Goal: Information Seeking & Learning: Learn about a topic

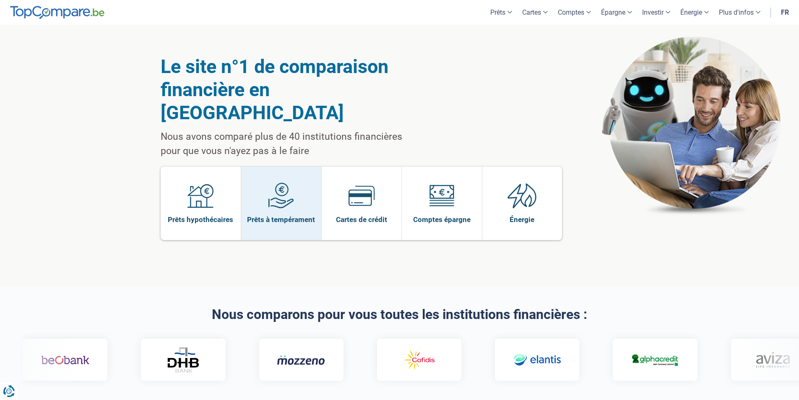
click at [275, 187] on span at bounding box center [281, 198] width 26 height 32
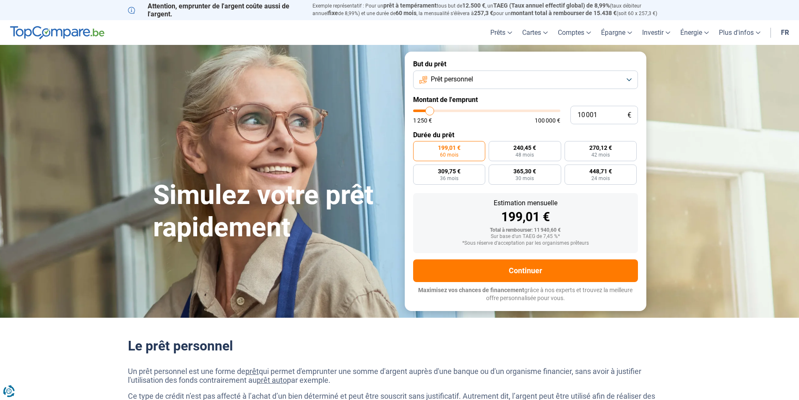
click at [495, 79] on button "Prêt personnel" at bounding box center [525, 79] width 225 height 18
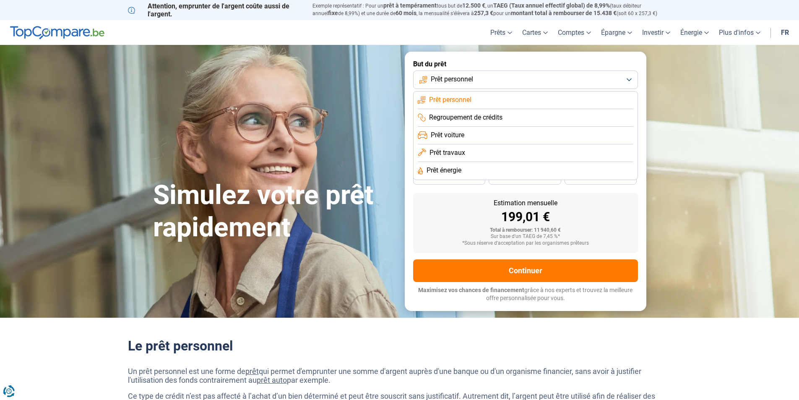
click at [473, 133] on li "Prêt voiture" at bounding box center [525, 136] width 215 height 18
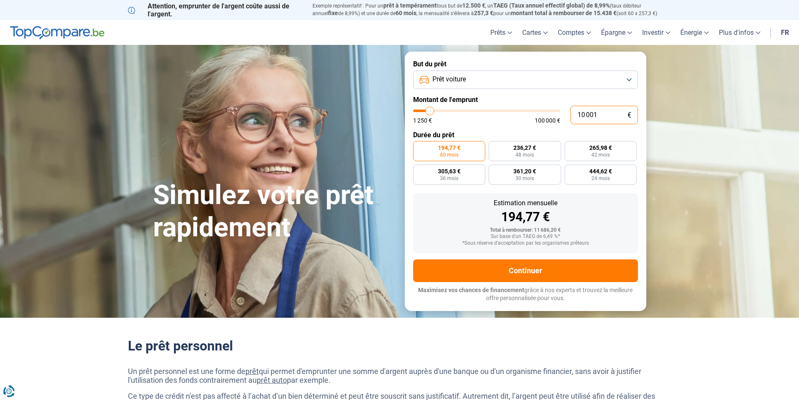
drag, startPoint x: 604, startPoint y: 119, endPoint x: 549, endPoint y: 119, distance: 54.5
click at [549, 119] on div "10 001 € 1 250 € 100 000 €" at bounding box center [525, 115] width 225 height 18
type input "46 750"
type input "46750"
radio input "false"
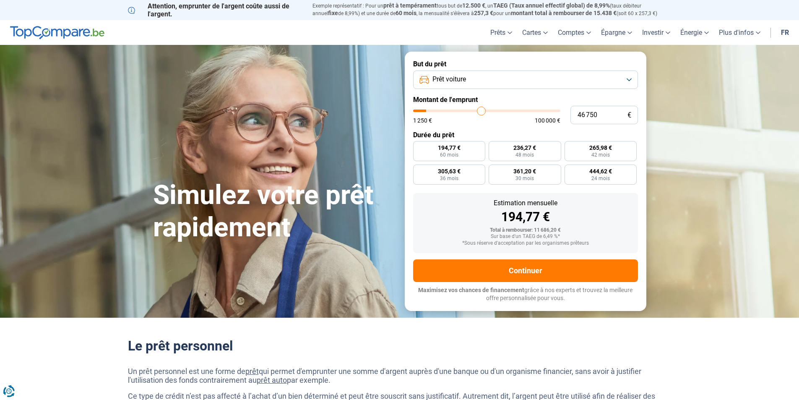
type input "46750"
click at [481, 111] on input "range" at bounding box center [486, 110] width 147 height 3
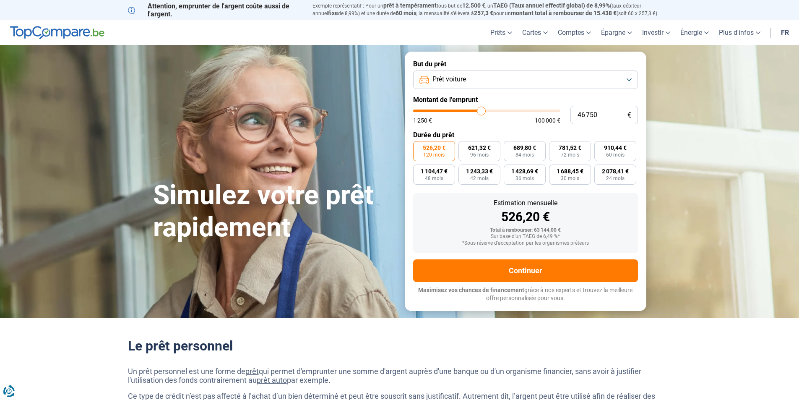
type input "59 250"
type input "59250"
type input "59 500"
type input "59500"
type input "60 250"
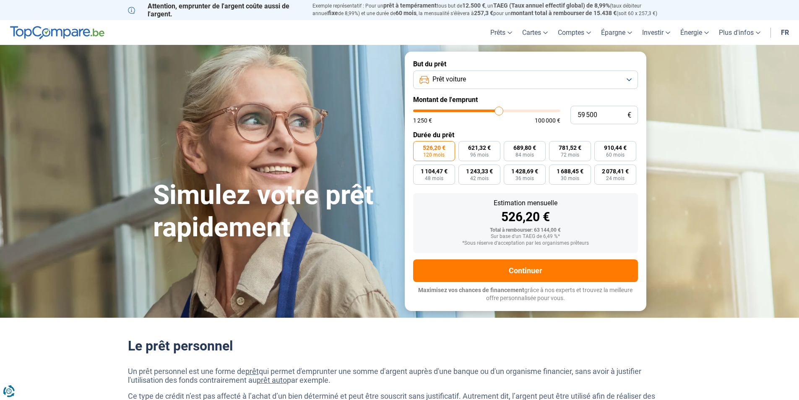
type input "60250"
type input "62 500"
type input "62500"
type input "64 250"
type input "64250"
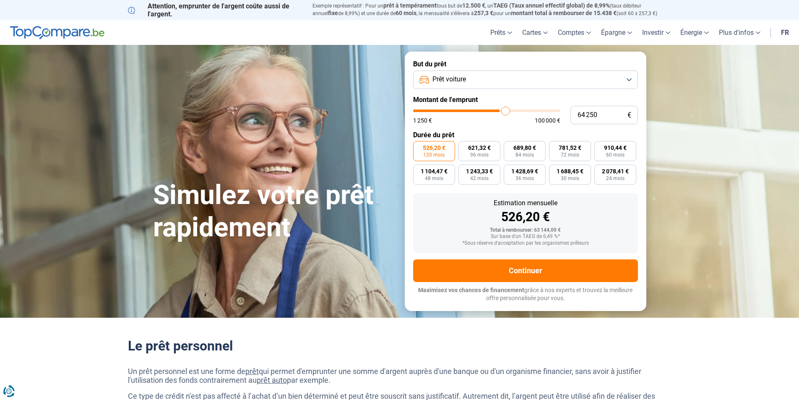
type input "65 250"
type input "65250"
type input "66 500"
type input "66500"
type input "68 250"
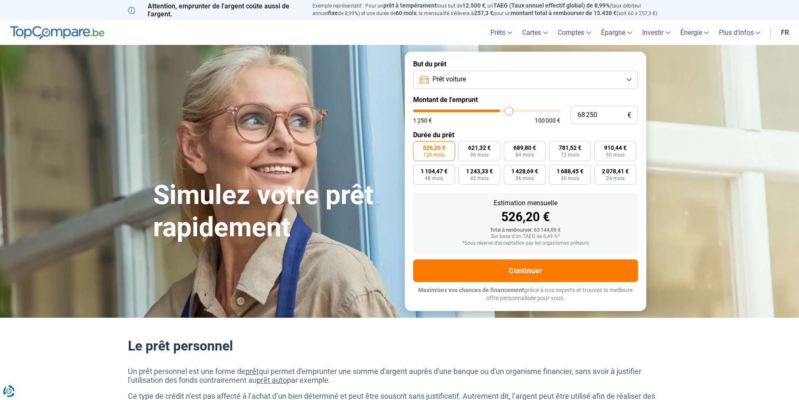
type input "68250"
type input "69 500"
type input "69500"
type input "70 250"
type input "70250"
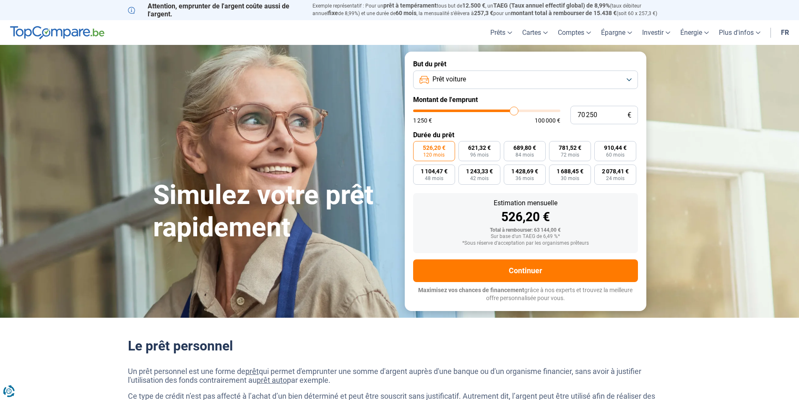
type input "70 750"
type input "70750"
type input "71 000"
type input "71000"
type input "71 250"
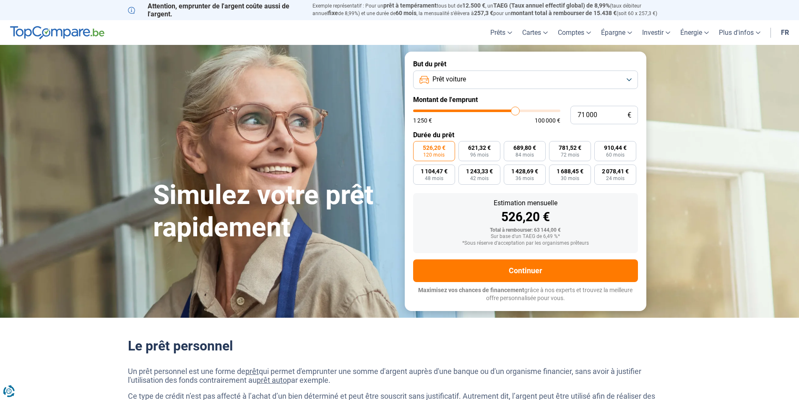
type input "71250"
type input "70 750"
type input "70750"
type input "69 500"
type input "69500"
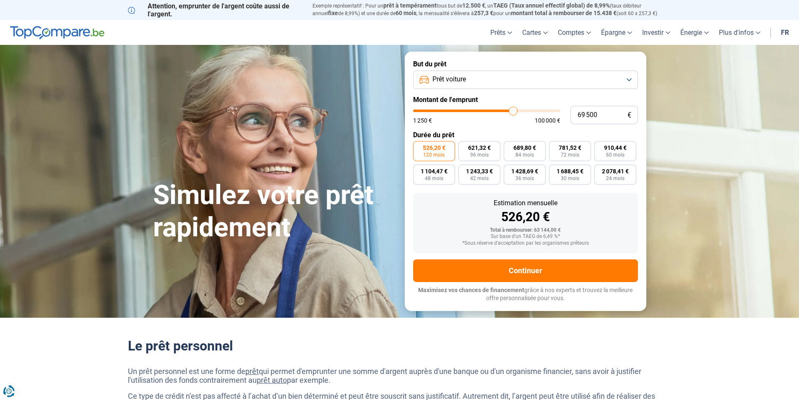
type input "68 750"
type input "68750"
type input "67 500"
type input "67500"
type input "67 250"
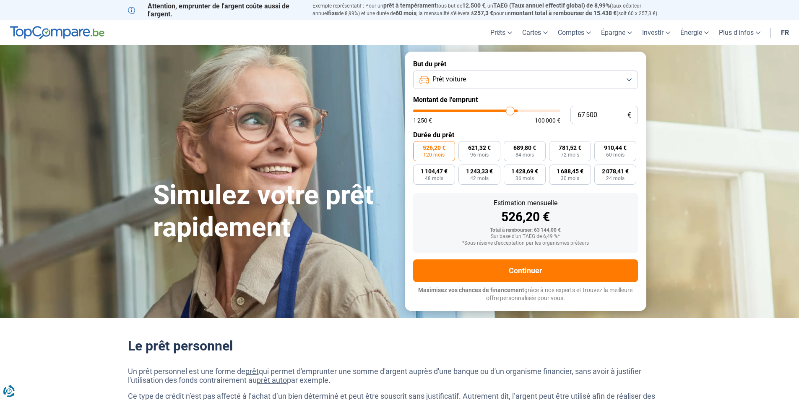
type input "67250"
type input "66 750"
type input "66750"
type input "67 250"
type input "67250"
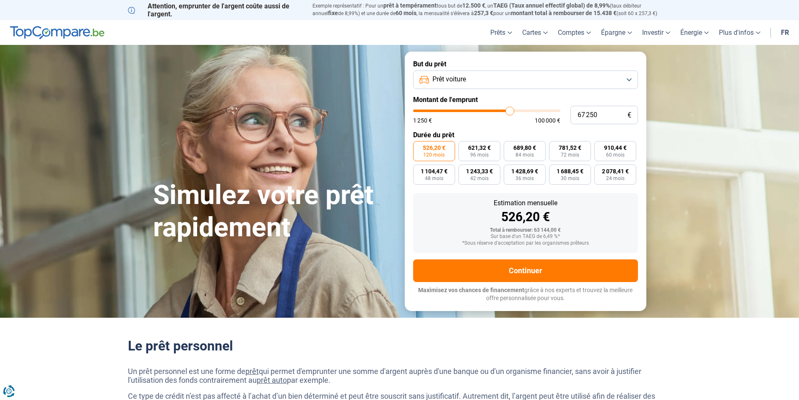
type input "67 500"
type input "67500"
type input "67 750"
type input "67750"
type input "68 000"
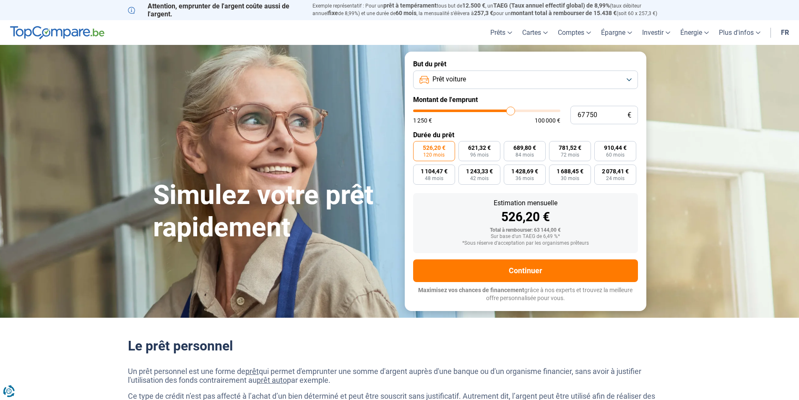
type input "68000"
type input "68 250"
type input "68250"
type input "68 750"
type input "68750"
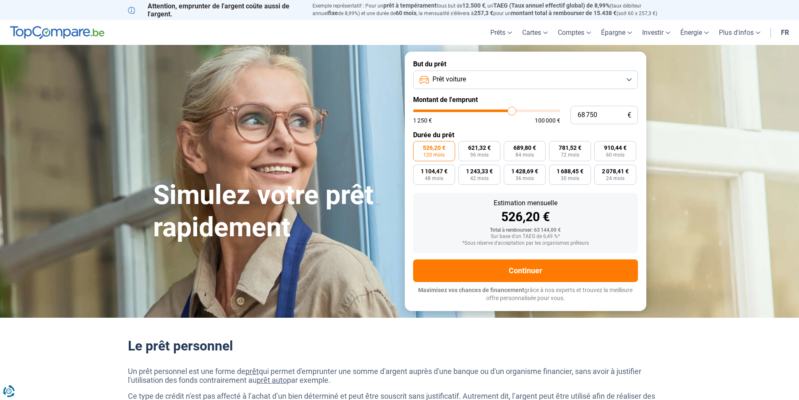
type input "69 000"
drag, startPoint x: 498, startPoint y: 111, endPoint x: 512, endPoint y: 112, distance: 13.4
type input "69000"
click at [512, 112] on input "range" at bounding box center [486, 110] width 147 height 3
type input "69 250"
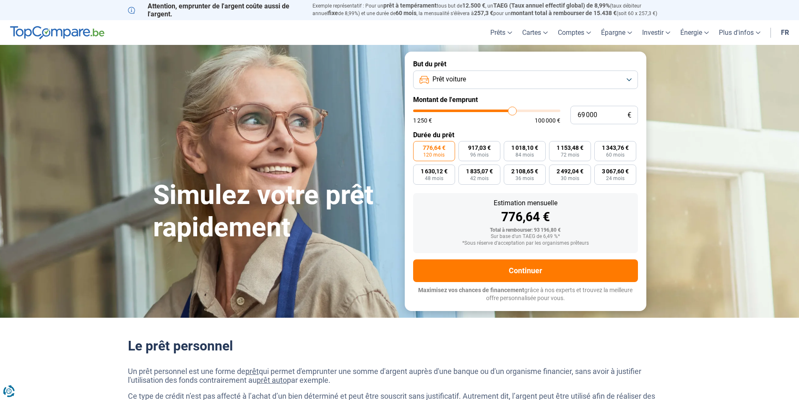
type input "69250"
type input "69 500"
type input "69500"
type input "69 750"
type input "69750"
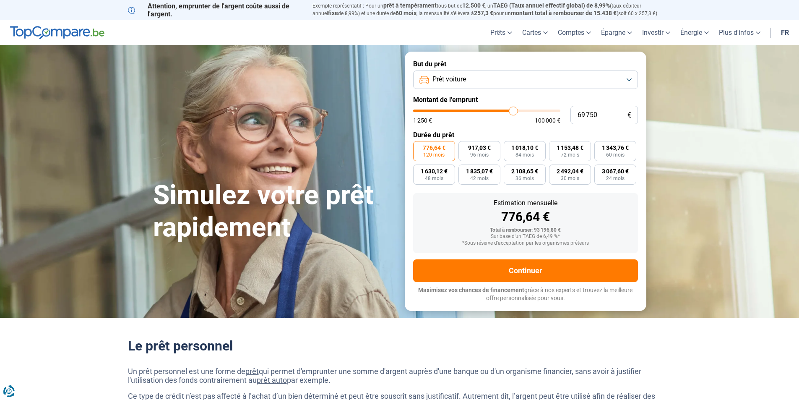
type input "70 250"
type input "70250"
click at [514, 112] on input "range" at bounding box center [486, 110] width 147 height 3
click at [612, 155] on span "60 mois" at bounding box center [615, 154] width 18 height 5
click at [600, 146] on input "1 368,10 € 60 mois" at bounding box center [596, 143] width 5 height 5
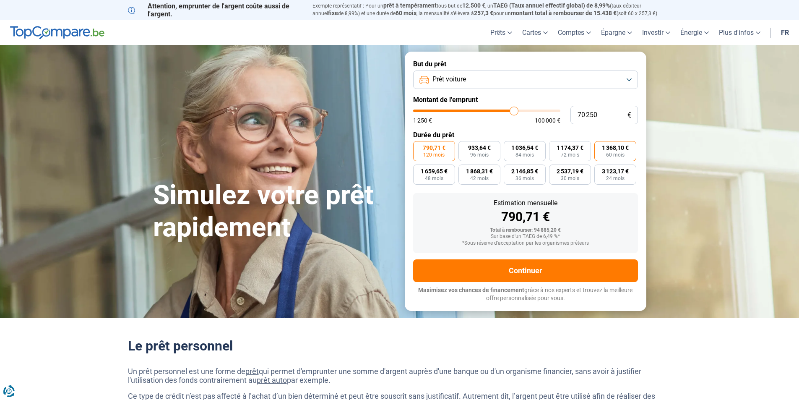
radio input "true"
